Goal: Check status: Check status

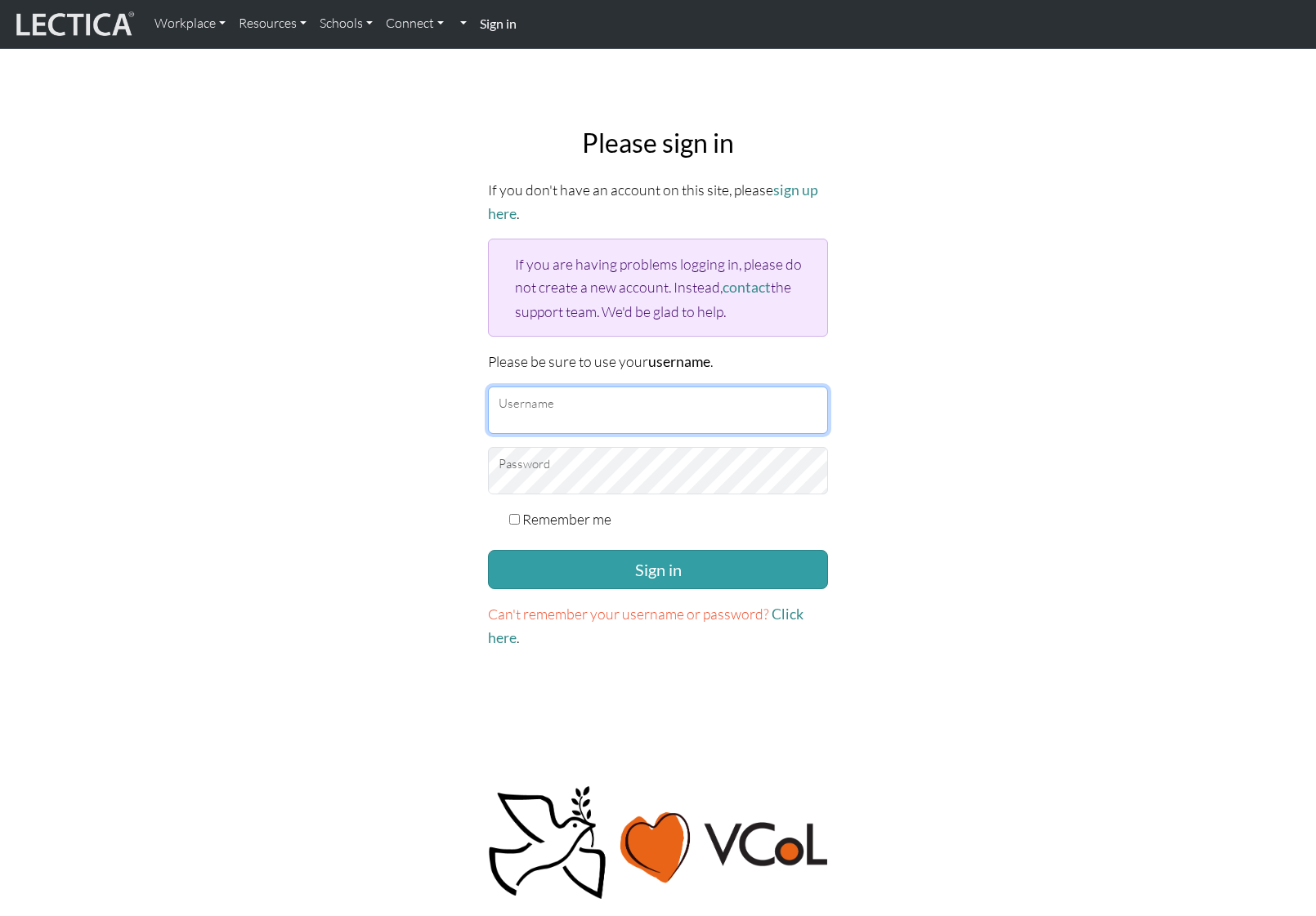
click at [573, 405] on input "Username" at bounding box center [657, 410] width 340 height 48
type input "amcorreia"
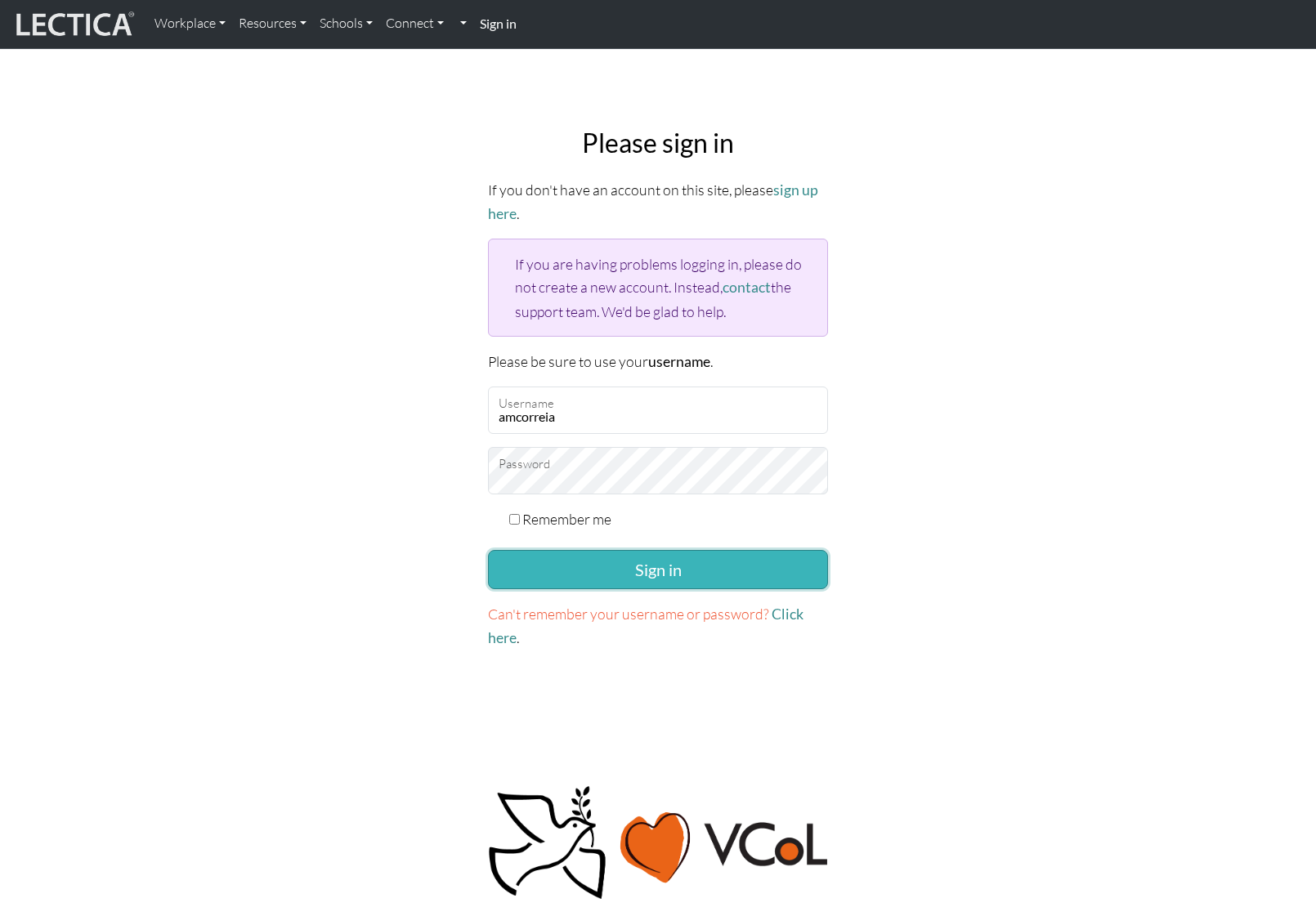
click at [659, 566] on button "Sign in" at bounding box center [657, 570] width 340 height 39
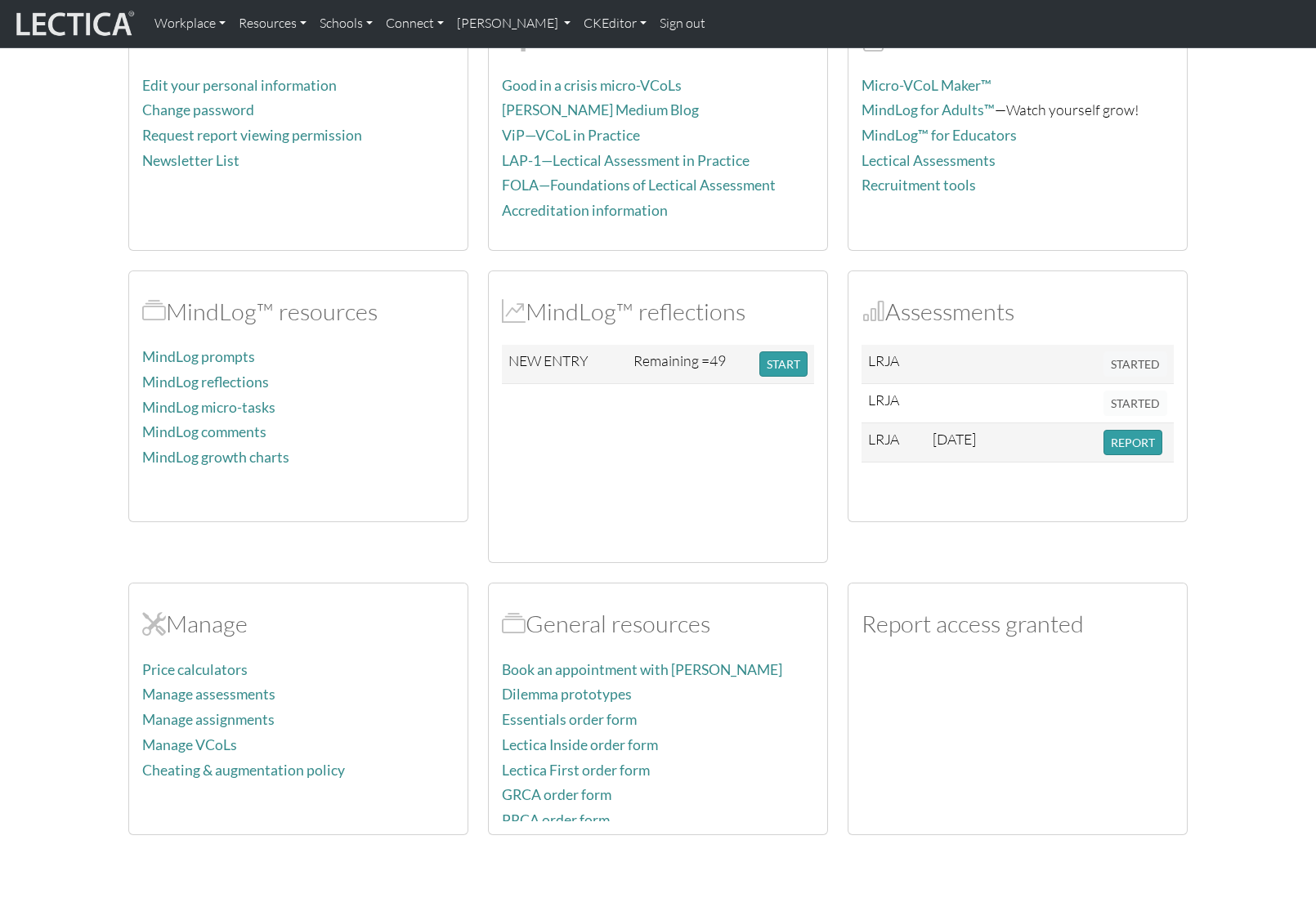
scroll to position [243, 0]
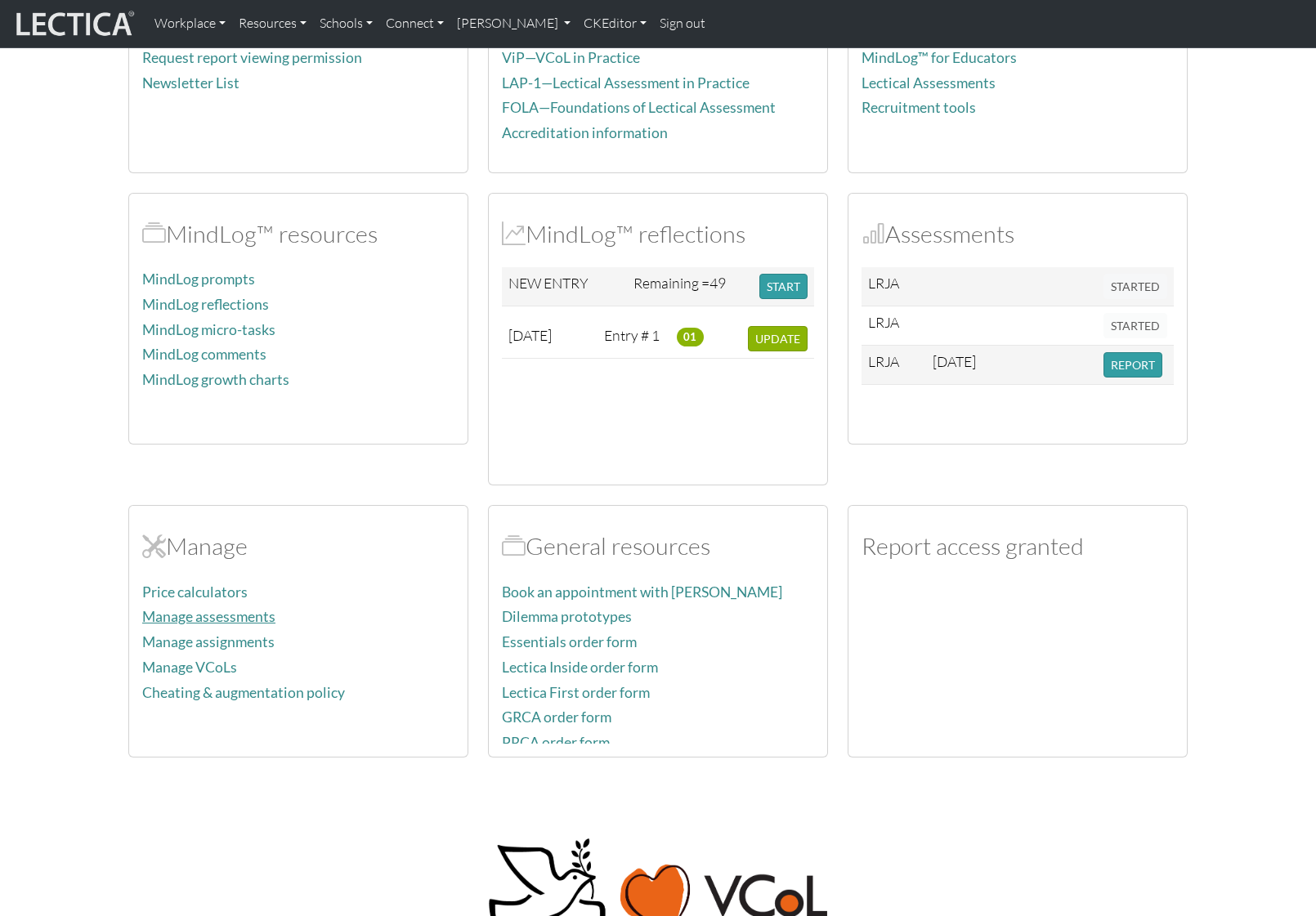
click at [246, 613] on link "Manage assessments" at bounding box center [209, 617] width 133 height 17
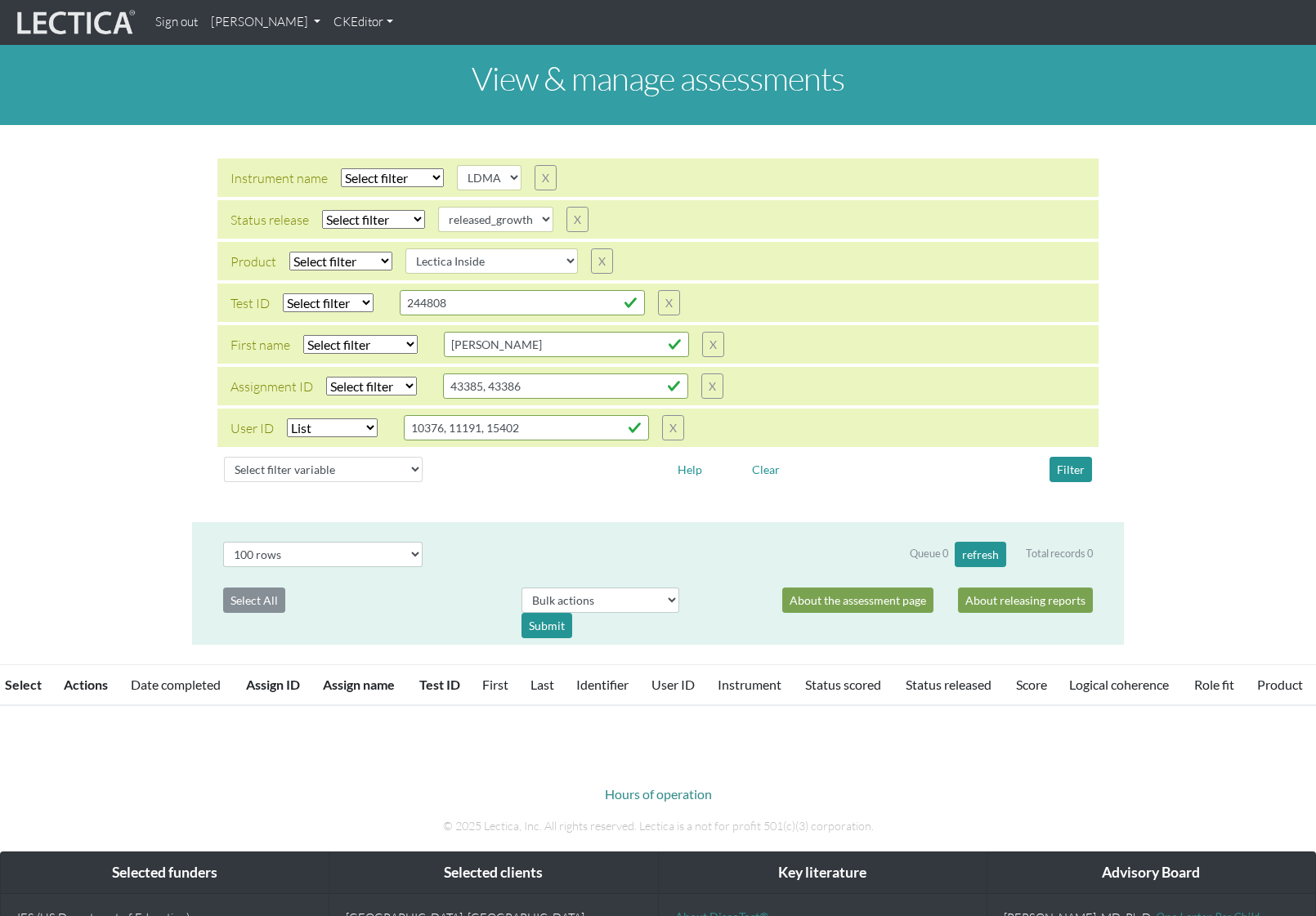
select select
select select "LDMA"
select select
select select "released_growth"
select select
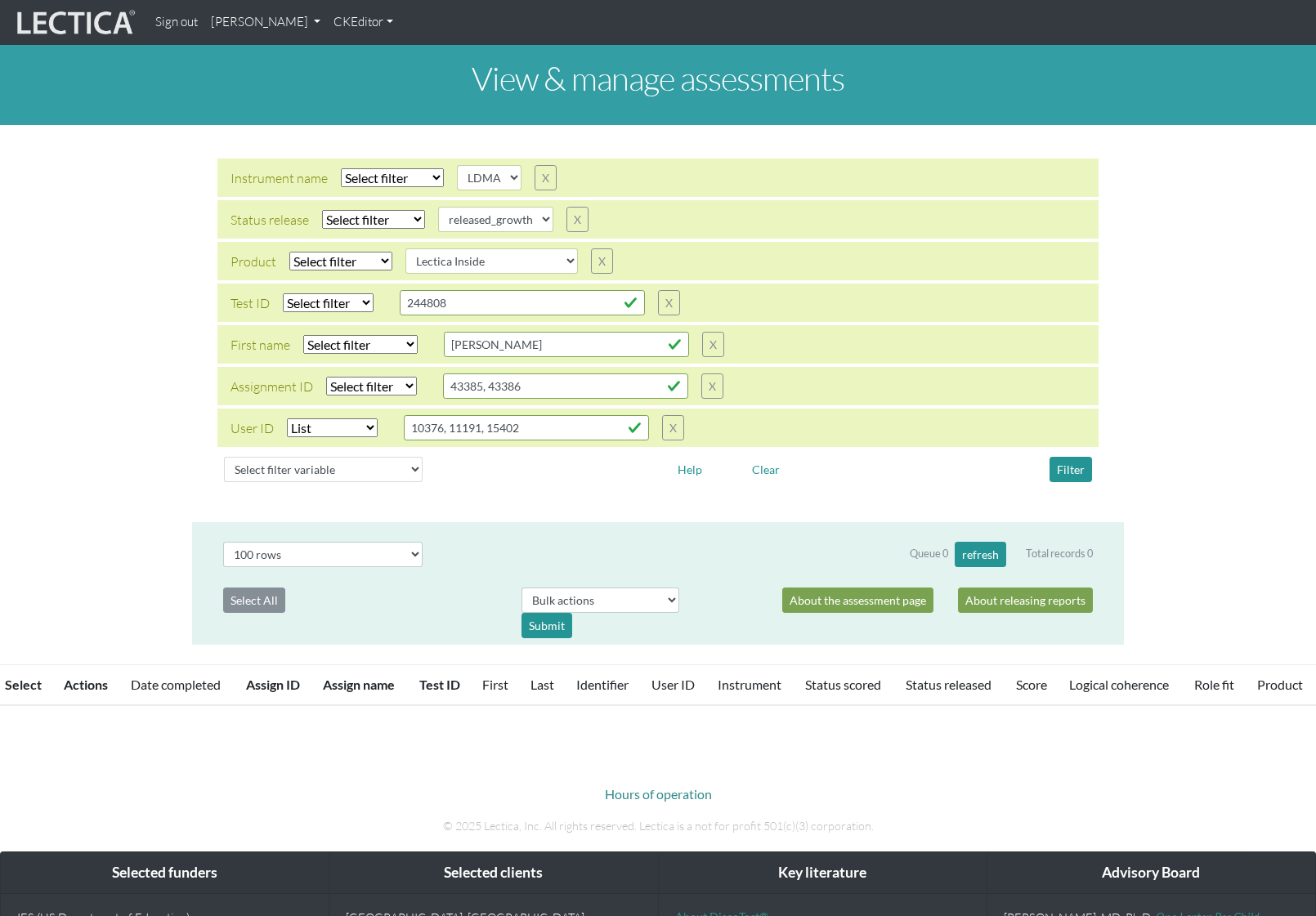
select select "Lectica Inside"
select select "in"
select select "100"
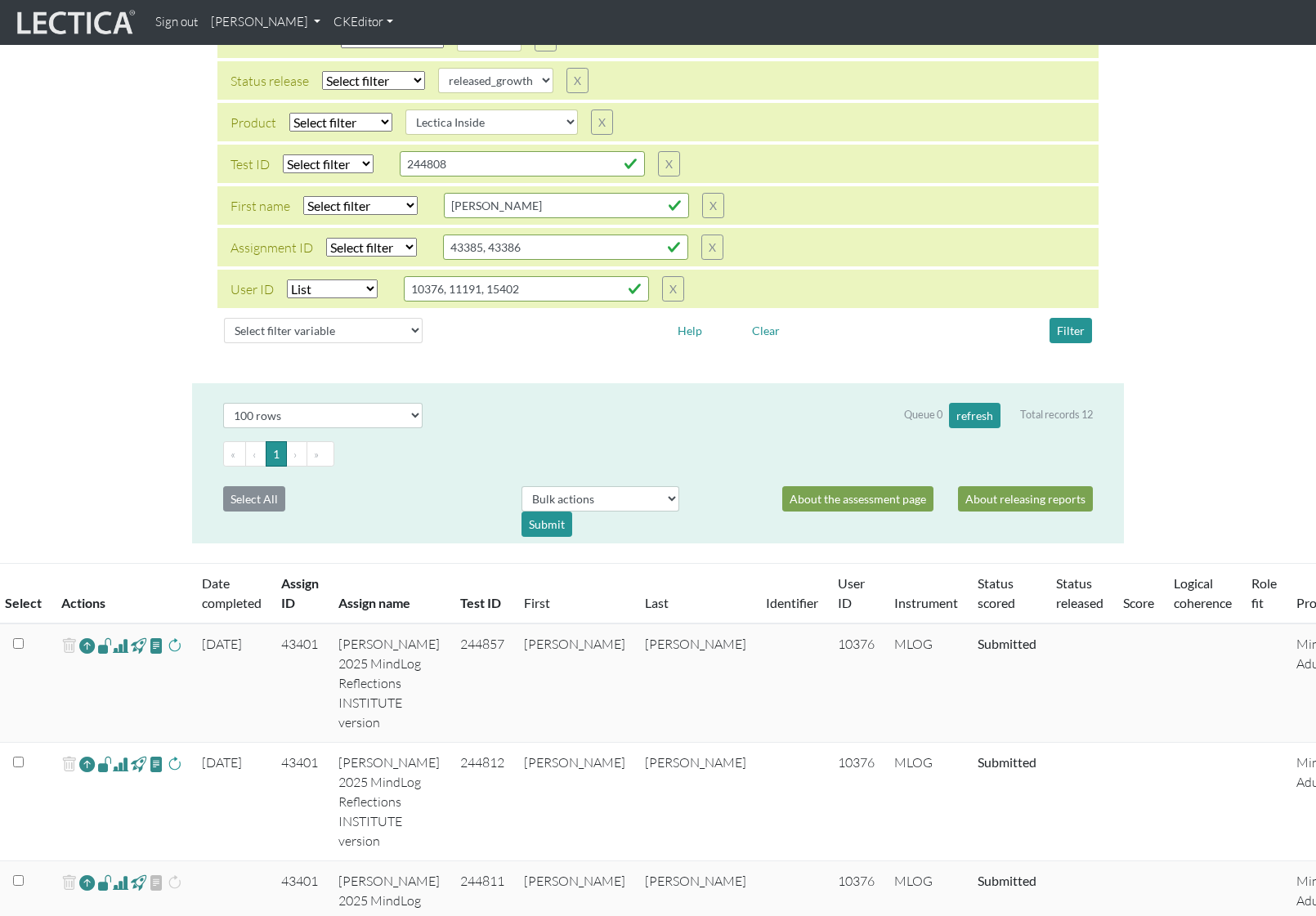
scroll to position [404, 0]
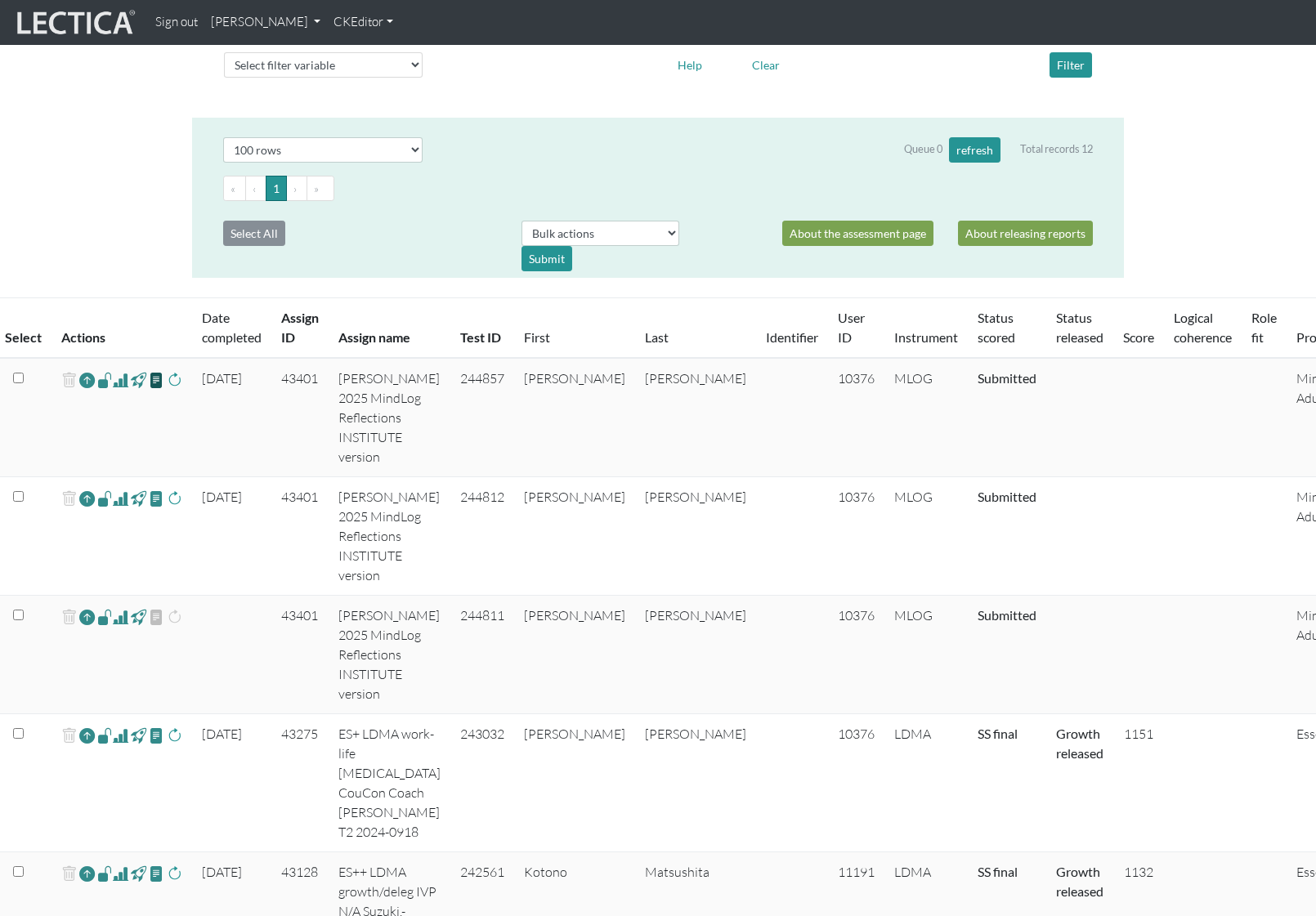
click at [155, 379] on span at bounding box center [156, 380] width 16 height 19
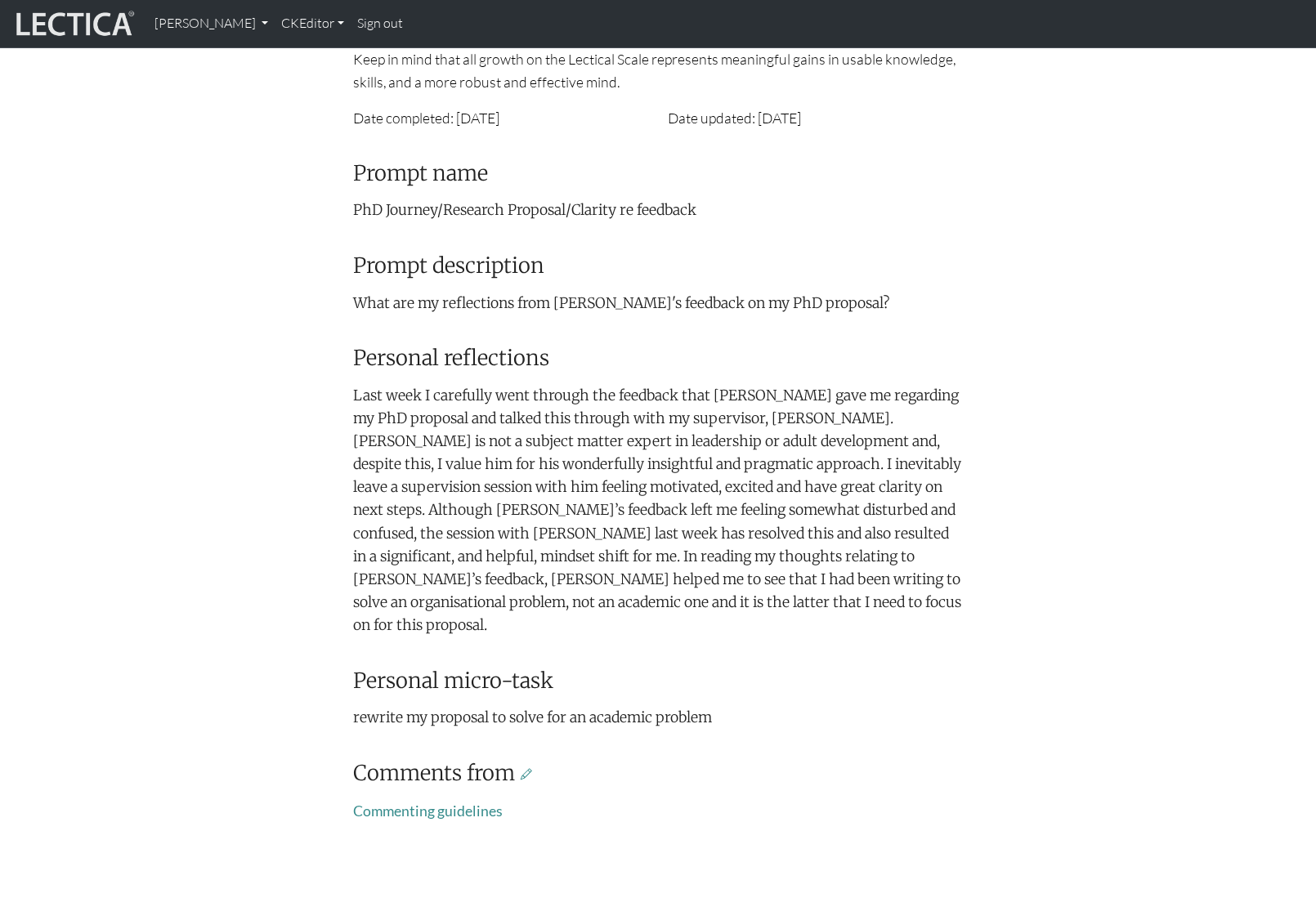
scroll to position [314, 0]
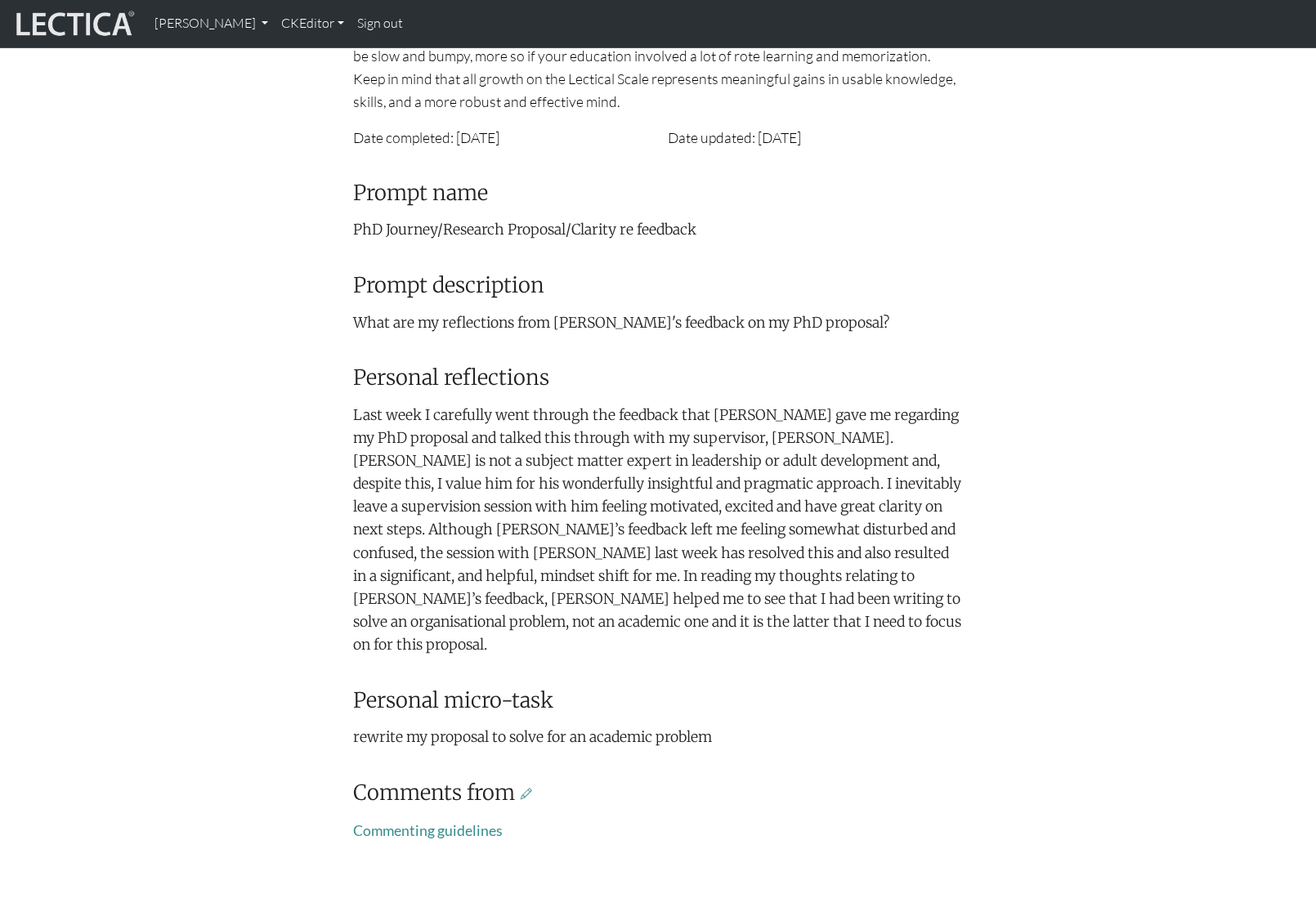
click at [974, 436] on div "Your growth chart Once you have received two Lectical Scores (either for Mindlo…" at bounding box center [658, 361] width 1079 height 990
